Goal: Task Accomplishment & Management: Complete application form

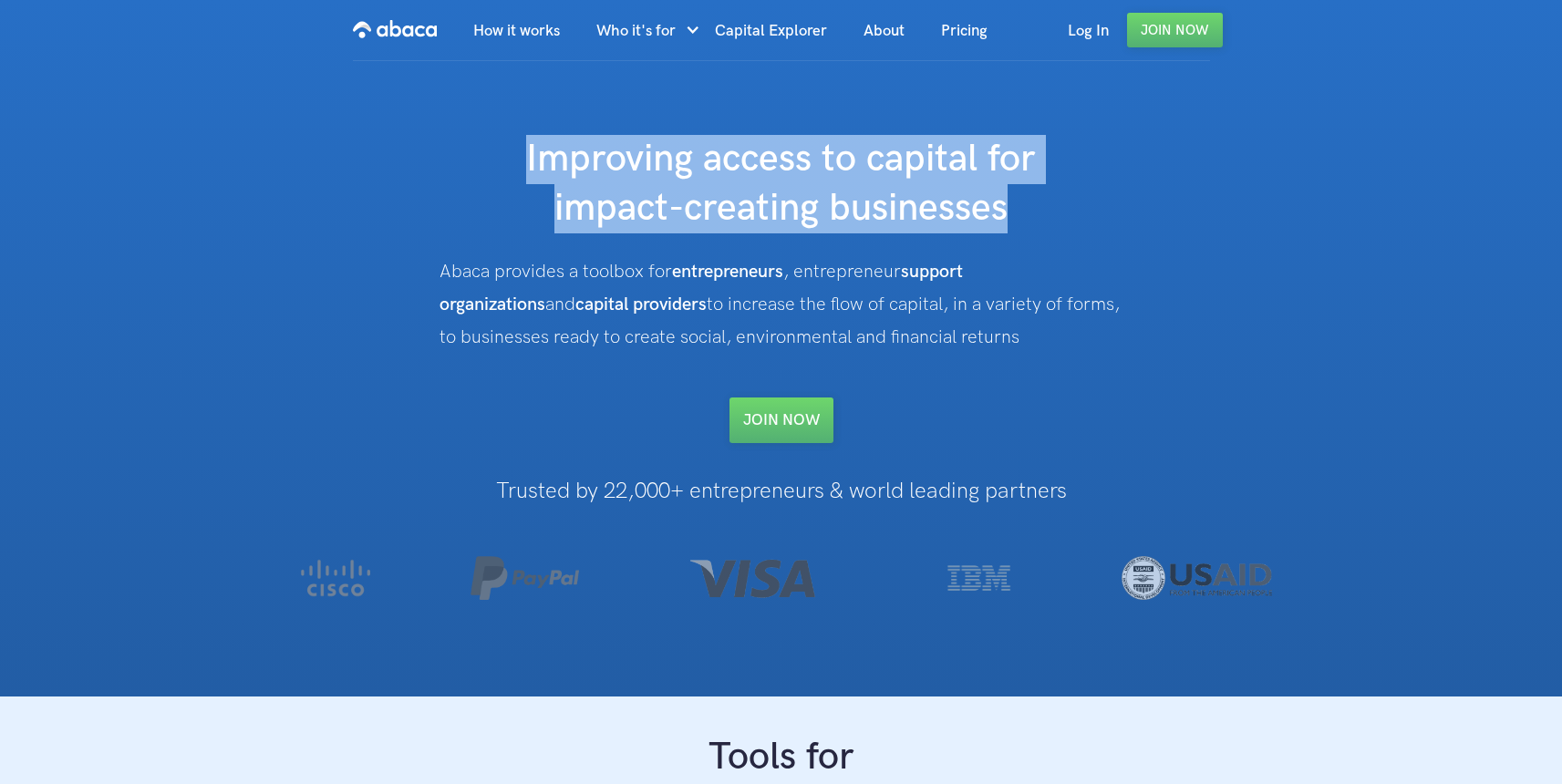
drag, startPoint x: 525, startPoint y: 175, endPoint x: 1045, endPoint y: 205, distance: 520.9
click at [1045, 205] on h1 "Improving access to capital for impact-creating businesses" at bounding box center [781, 183] width 729 height 98
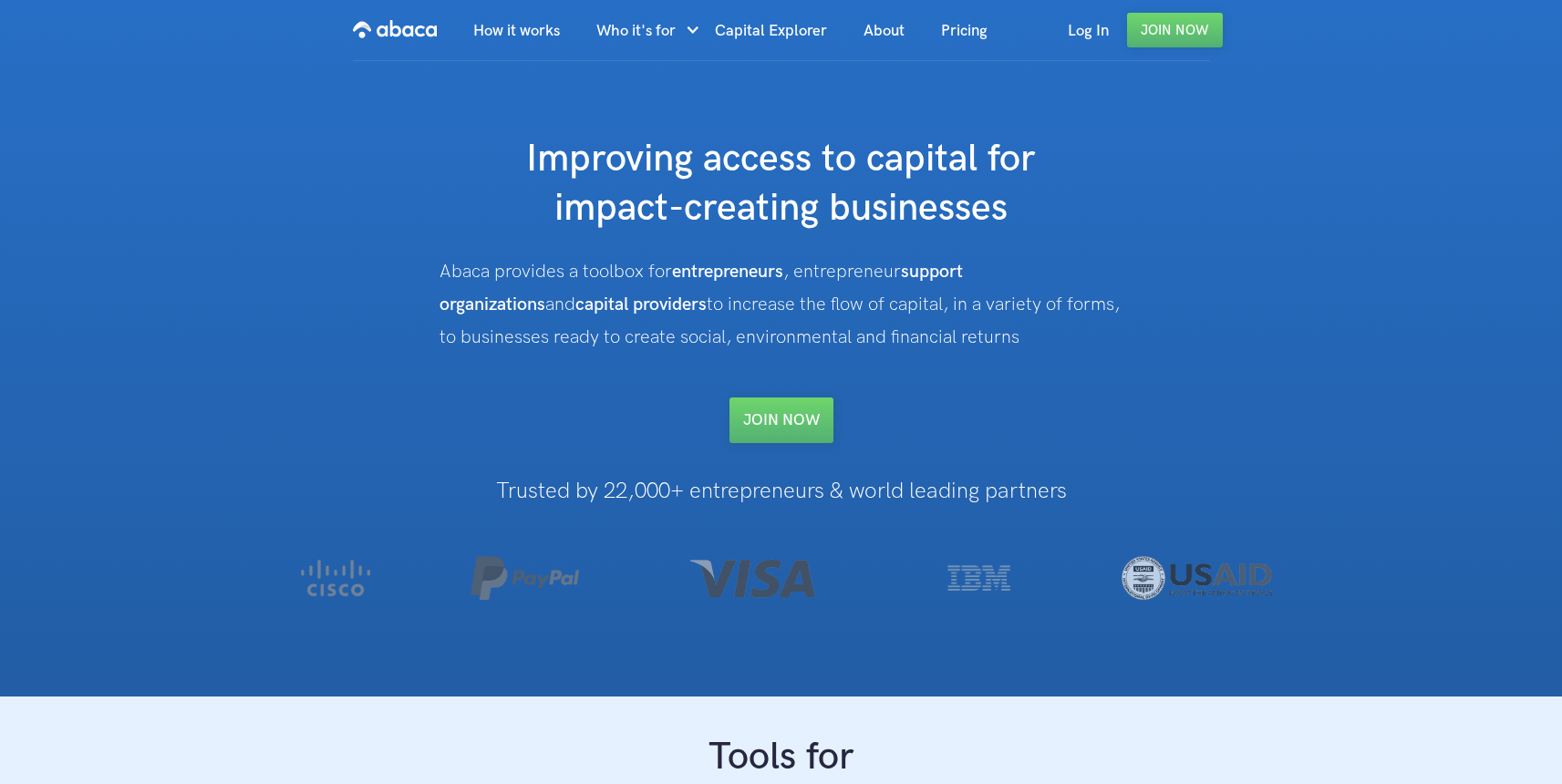
click at [655, 496] on h1 "Trusted by 22,000+ entrepreneurs & world leading partners" at bounding box center [781, 492] width 1094 height 24
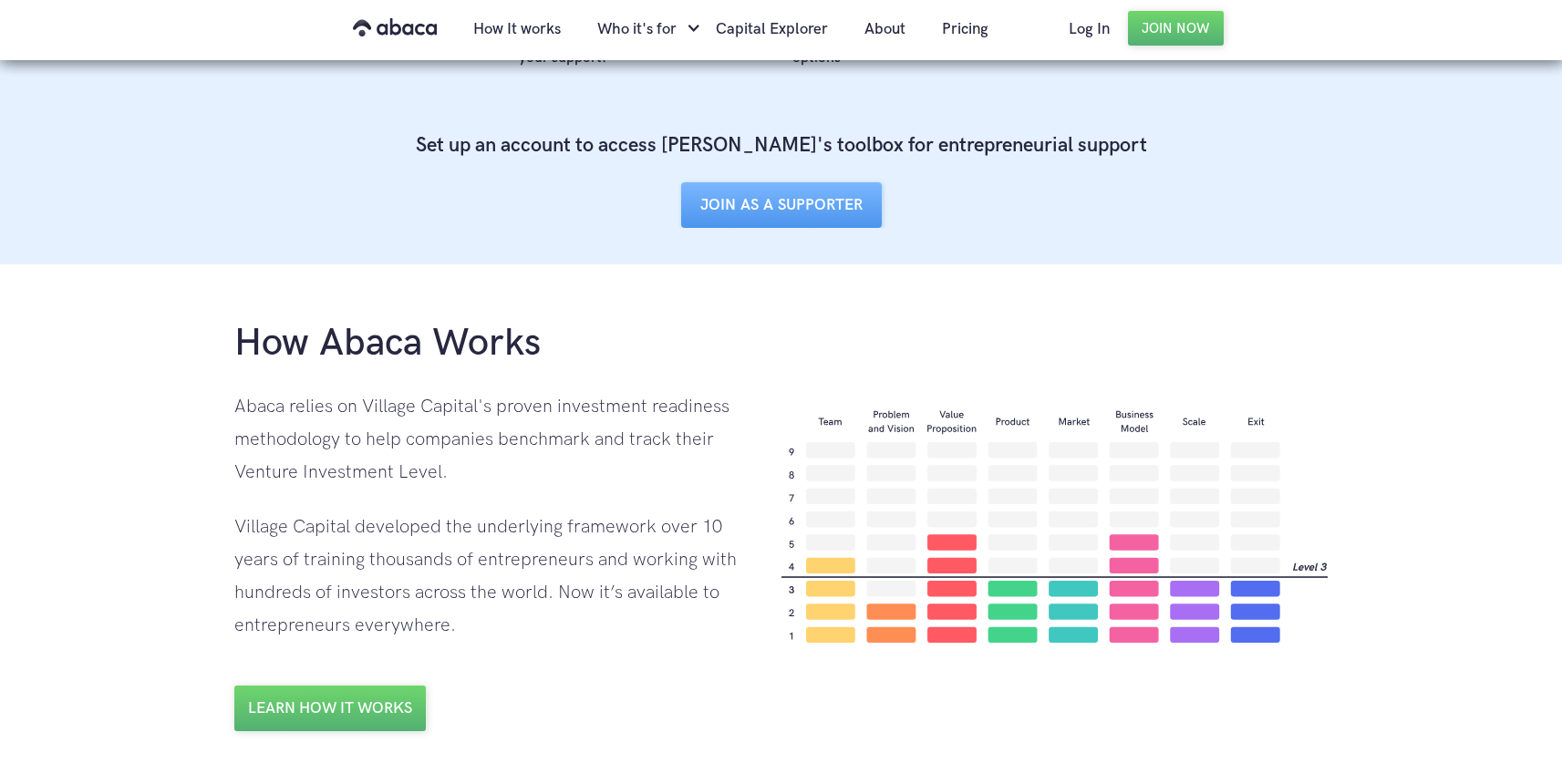
scroll to position [131, 0]
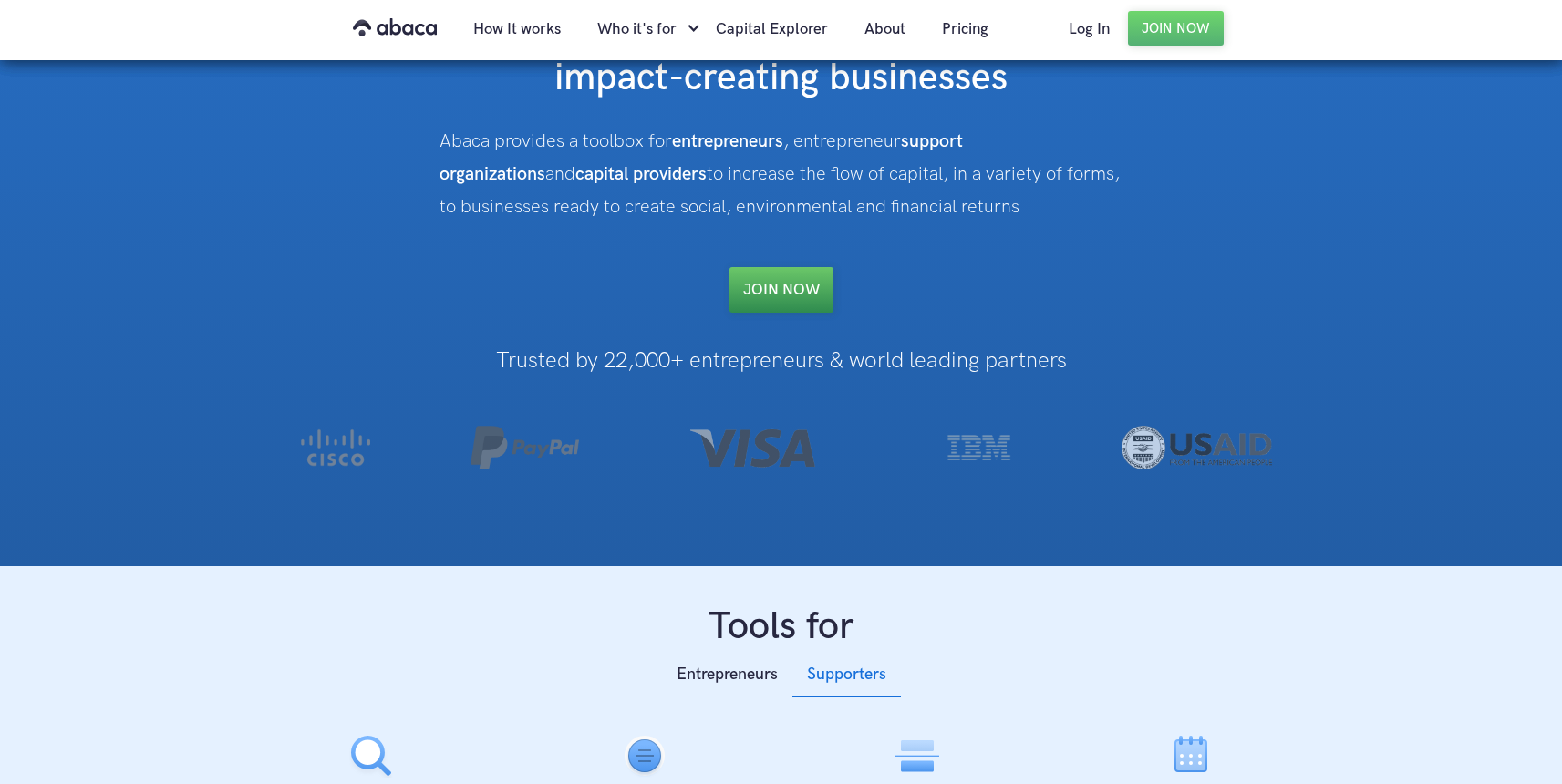
click at [785, 287] on link "Join NOW" at bounding box center [781, 289] width 104 height 45
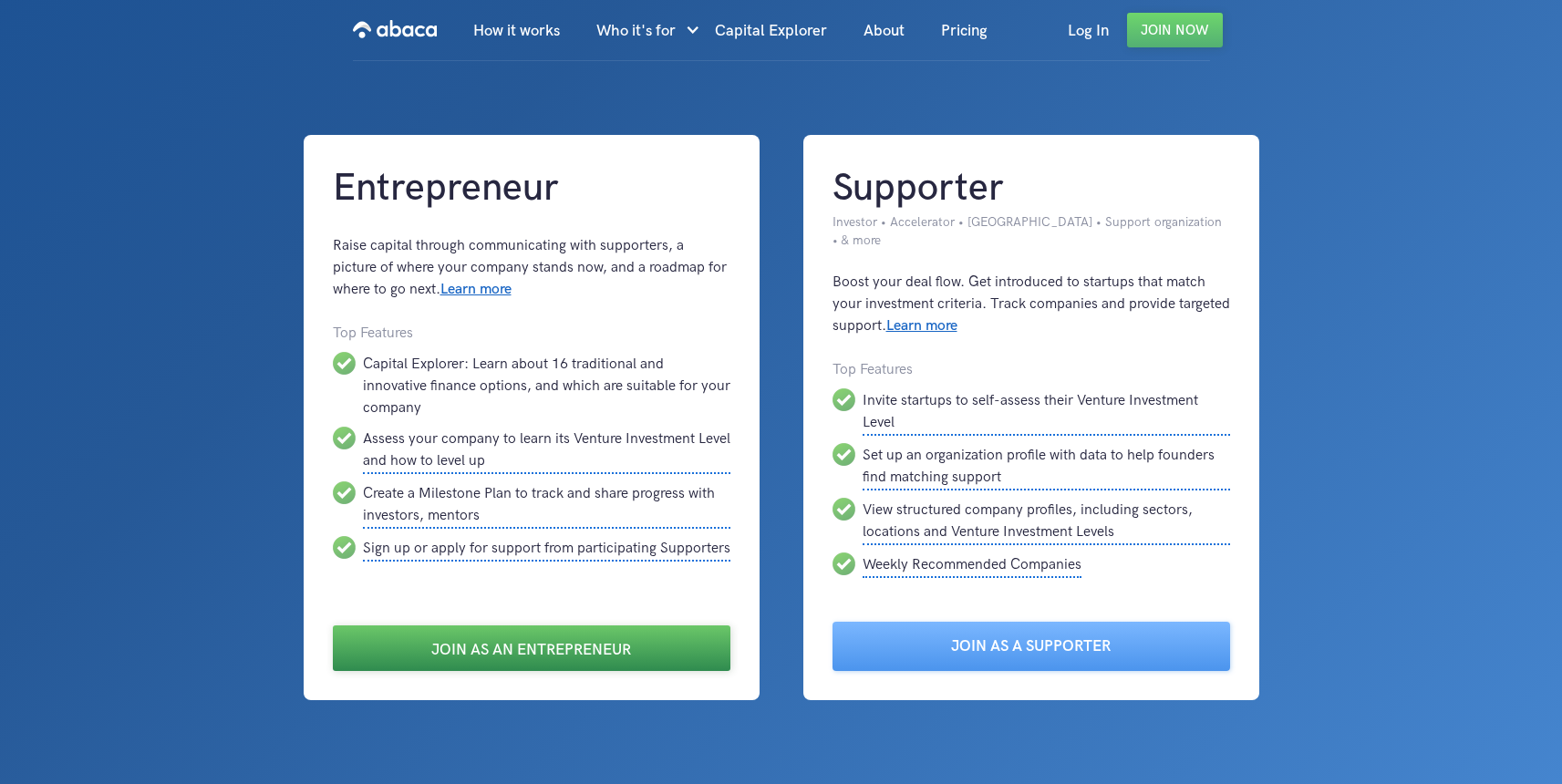
click at [627, 634] on link "Join as an Entrepreneur" at bounding box center [531, 648] width 398 height 45
